Goal: Use online tool/utility: Utilize a website feature to perform a specific function

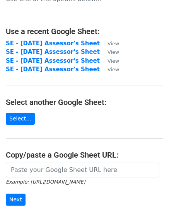
scroll to position [39, 0]
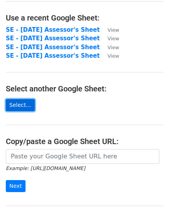
click at [15, 105] on link "Select..." at bounding box center [20, 105] width 29 height 12
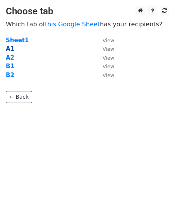
click at [7, 49] on strong "A1" at bounding box center [10, 48] width 9 height 7
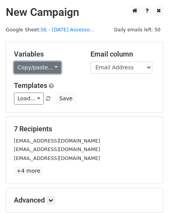
click at [50, 67] on link "Copy/paste..." at bounding box center [37, 68] width 47 height 12
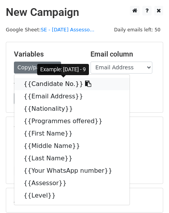
click at [44, 84] on link "{{Candidate No.}}" at bounding box center [71, 84] width 115 height 12
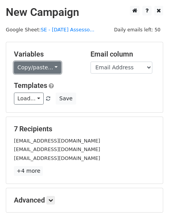
click at [52, 67] on link "Copy/paste..." at bounding box center [37, 68] width 47 height 12
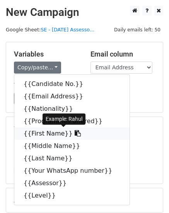
click at [34, 133] on link "{{First Name}}" at bounding box center [71, 133] width 115 height 12
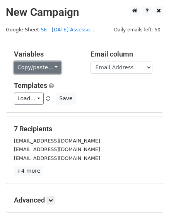
click at [51, 67] on link "Copy/paste..." at bounding box center [37, 68] width 47 height 12
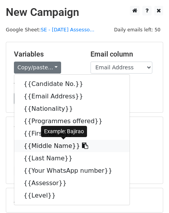
click at [34, 146] on link "{{Middle Name}}" at bounding box center [71, 146] width 115 height 12
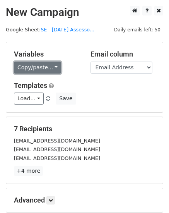
click at [52, 64] on link "Copy/paste..." at bounding box center [37, 68] width 47 height 12
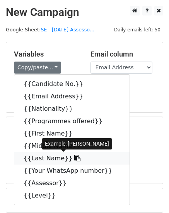
click at [38, 160] on link "{{Last Name}}" at bounding box center [71, 158] width 115 height 12
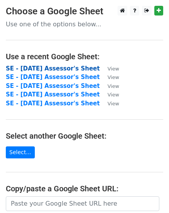
click at [39, 68] on strong "SE - September 2025 Assessor's Sheet" at bounding box center [53, 68] width 94 height 7
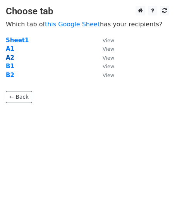
click at [7, 58] on strong "A2" at bounding box center [10, 57] width 9 height 7
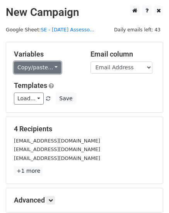
click at [50, 67] on link "Copy/paste..." at bounding box center [37, 68] width 47 height 12
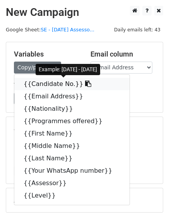
click at [53, 84] on link "{{Candidate No.}}" at bounding box center [71, 84] width 115 height 12
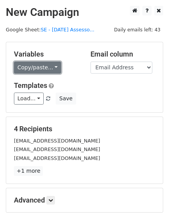
click at [51, 67] on link "Copy/paste..." at bounding box center [37, 68] width 47 height 12
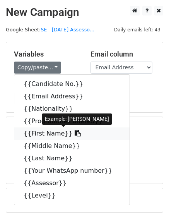
click at [34, 134] on link "{{First Name}}" at bounding box center [71, 133] width 115 height 12
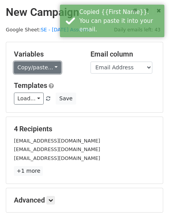
click at [52, 67] on link "Copy/paste..." at bounding box center [37, 68] width 47 height 12
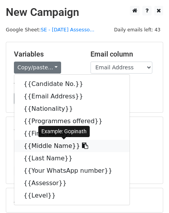
click at [33, 147] on link "{{Middle Name}}" at bounding box center [71, 146] width 115 height 12
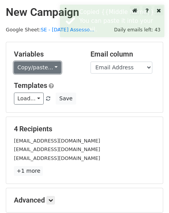
click at [53, 67] on link "Copy/paste..." at bounding box center [37, 68] width 47 height 12
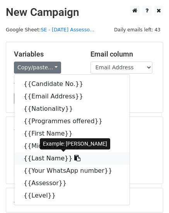
click at [39, 160] on link "{{Last Name}}" at bounding box center [71, 158] width 115 height 12
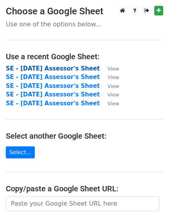
click at [40, 68] on strong "SE - [DATE] Assessor's Sheet" at bounding box center [53, 68] width 94 height 7
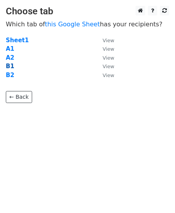
click at [10, 65] on strong "B1" at bounding box center [10, 66] width 9 height 7
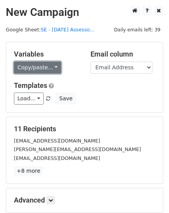
click at [51, 67] on link "Copy/paste..." at bounding box center [37, 68] width 47 height 12
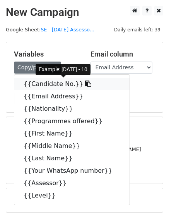
click at [45, 84] on link "{{Candidate No.}}" at bounding box center [71, 84] width 115 height 12
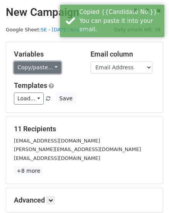
click at [53, 67] on link "Copy/paste..." at bounding box center [37, 68] width 47 height 12
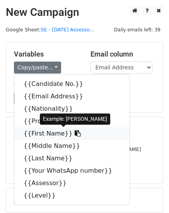
click at [37, 134] on link "{{First Name}}" at bounding box center [71, 133] width 115 height 12
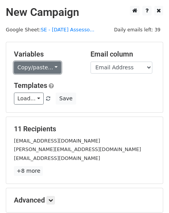
click at [52, 67] on link "Copy/paste..." at bounding box center [37, 68] width 47 height 12
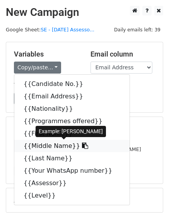
click at [35, 147] on link "{{Middle Name}}" at bounding box center [71, 146] width 115 height 12
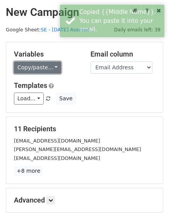
click at [53, 68] on link "Copy/paste..." at bounding box center [37, 68] width 47 height 12
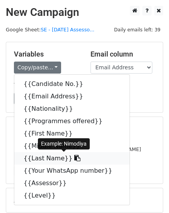
click at [39, 158] on link "{{Last Name}}" at bounding box center [71, 158] width 115 height 12
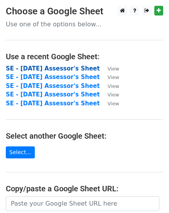
click at [31, 69] on strong "SE - [DATE] Assessor's Sheet" at bounding box center [53, 68] width 94 height 7
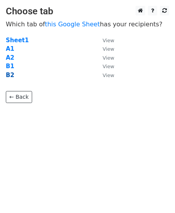
click at [10, 74] on strong "B2" at bounding box center [10, 75] width 9 height 7
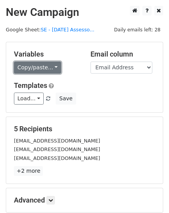
click at [51, 67] on link "Copy/paste..." at bounding box center [37, 68] width 47 height 12
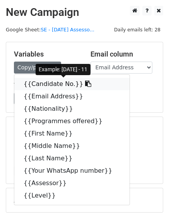
click at [53, 84] on link "{{Candidate No.}}" at bounding box center [71, 84] width 115 height 12
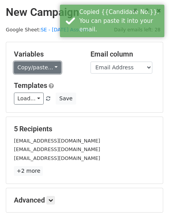
click at [53, 67] on link "Copy/paste..." at bounding box center [37, 68] width 47 height 12
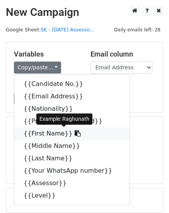
click at [31, 133] on link "{{First Name}}" at bounding box center [71, 133] width 115 height 12
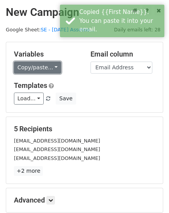
click at [51, 65] on link "Copy/paste..." at bounding box center [37, 68] width 47 height 12
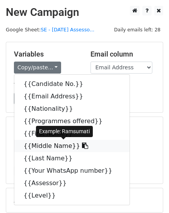
click at [42, 147] on link "{{Middle Name}}" at bounding box center [71, 146] width 115 height 12
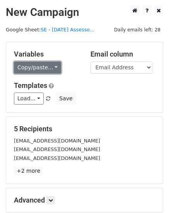
click at [51, 68] on link "Copy/paste..." at bounding box center [37, 68] width 47 height 12
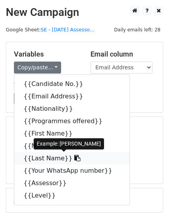
click at [47, 158] on link "{{Last Name}}" at bounding box center [71, 158] width 115 height 12
